Goal: Information Seeking & Learning: Compare options

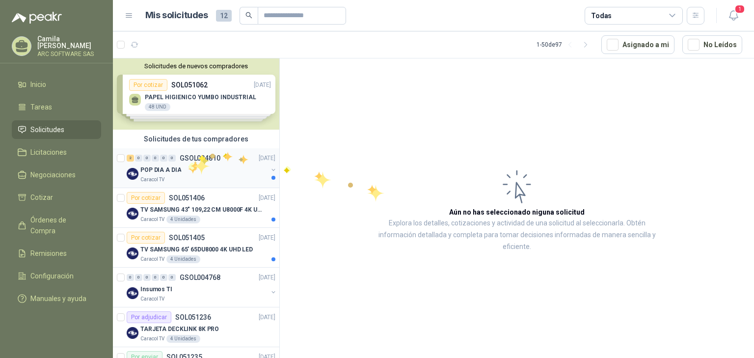
click at [188, 165] on div "POP DIA A DIA" at bounding box center [203, 170] width 127 height 12
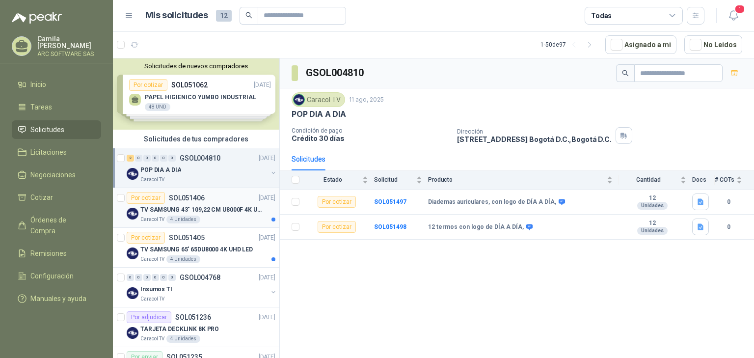
click at [206, 215] on div "TV SAMSUNG 43" 109,22 CM U8000F 4K UHD Caracol TV 4 Unidades" at bounding box center [207, 214] width 135 height 20
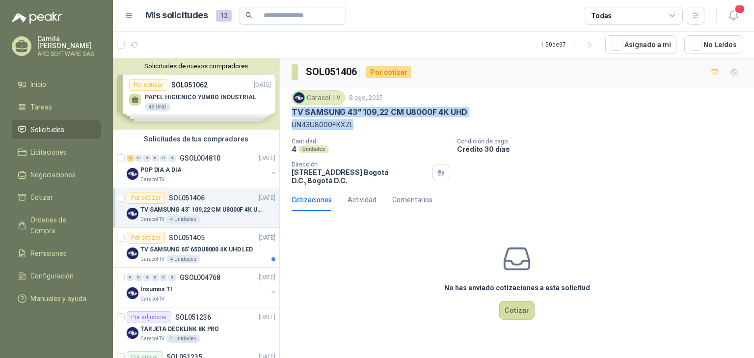
drag, startPoint x: 365, startPoint y: 124, endPoint x: 286, endPoint y: 111, distance: 79.6
click at [286, 111] on div "Caracol TV [DATE] TV SAMSUNG 43" 109,22 CM U8000F 4K UHD UN43U8000FKXZL Cantida…" at bounding box center [517, 137] width 474 height 102
copy div "TV SAMSUNG 43" 109,22 CM U8000F 4K UHD UN43U8000FKXZL"
click at [208, 217] on div "Caracol TV 4 Unidades" at bounding box center [207, 220] width 135 height 8
click at [207, 246] on p "TV SAMSUNG 65' 65DU8000 4K UHD LED" at bounding box center [196, 249] width 112 height 9
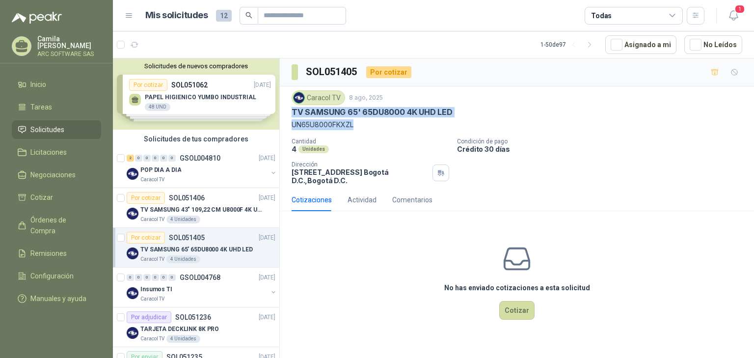
drag, startPoint x: 368, startPoint y: 124, endPoint x: 291, endPoint y: 110, distance: 78.9
click at [291, 110] on div "Caracol TV [DATE] TV SAMSUNG 65' 65DU8000 4K UHD LED UN65U8000FKXZL Cantidad 4 …" at bounding box center [517, 137] width 474 height 102
copy div "TV SAMSUNG 65' 65DU8000 4K UHD LED UN65U8000FKXZL"
